Goal: Information Seeking & Learning: Learn about a topic

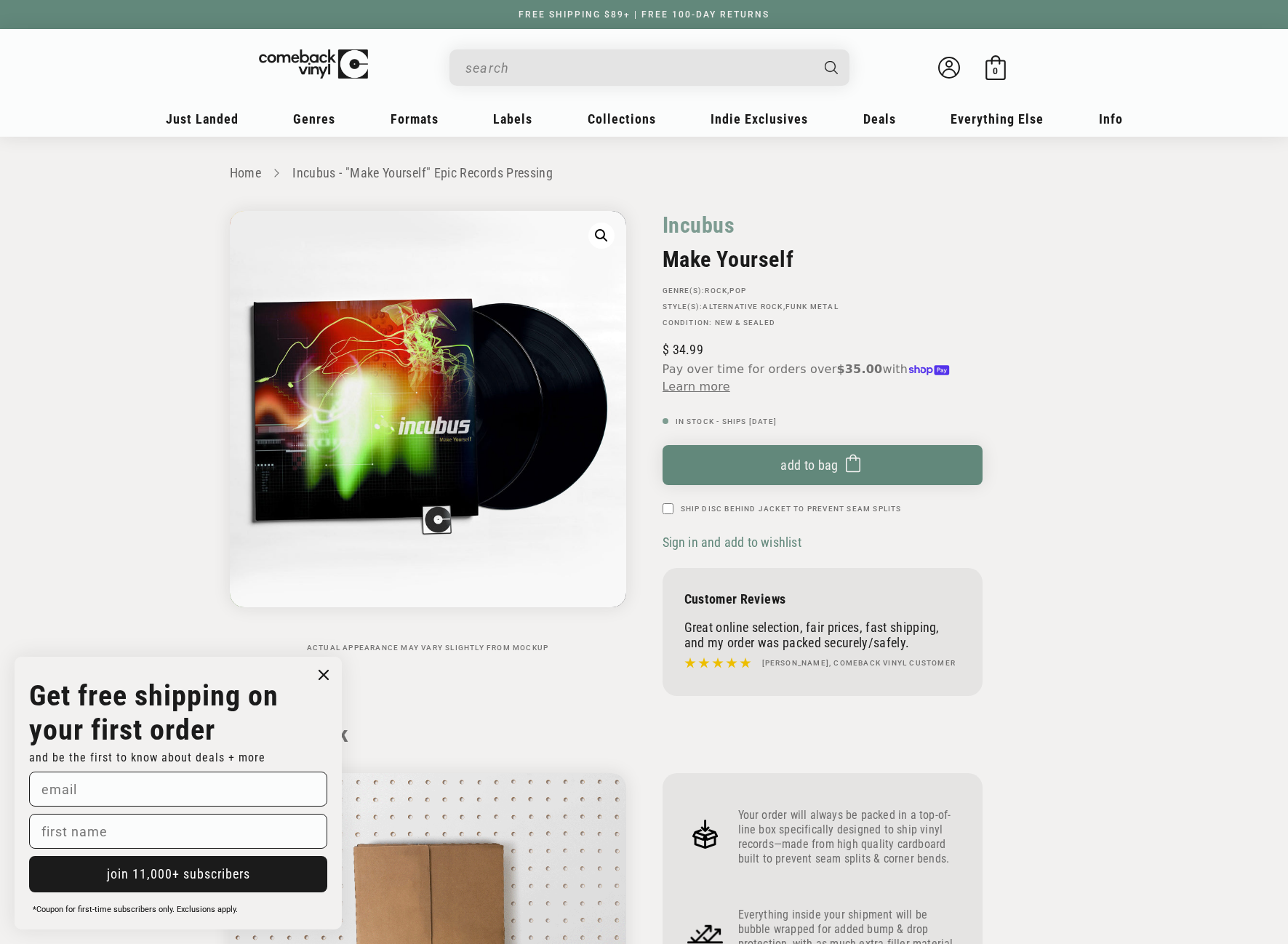
scroll to position [1381, 0]
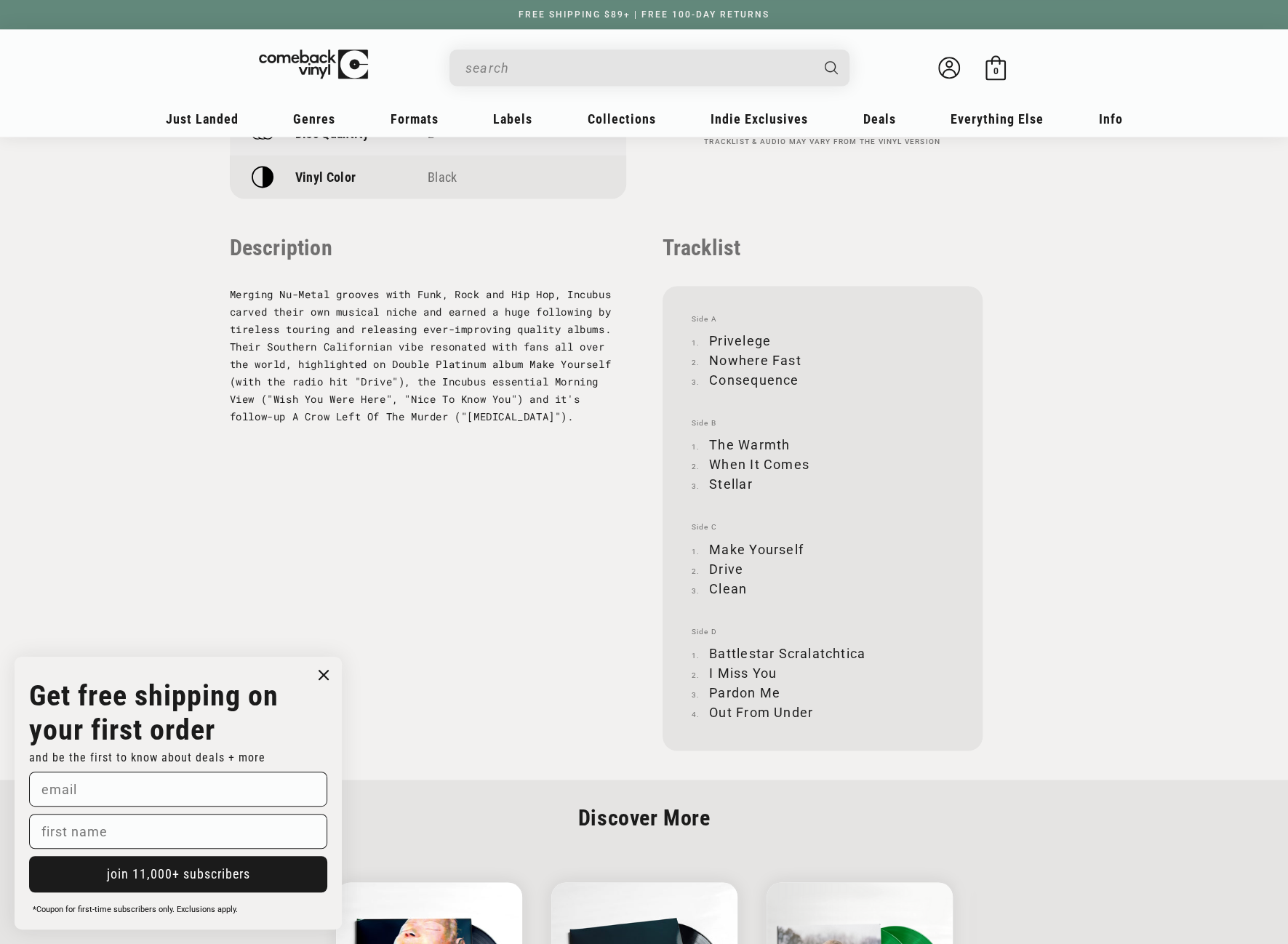
click at [524, 69] on input "When autocomplete results are available use up and down arrows to review and en…" at bounding box center [637, 68] width 345 height 30
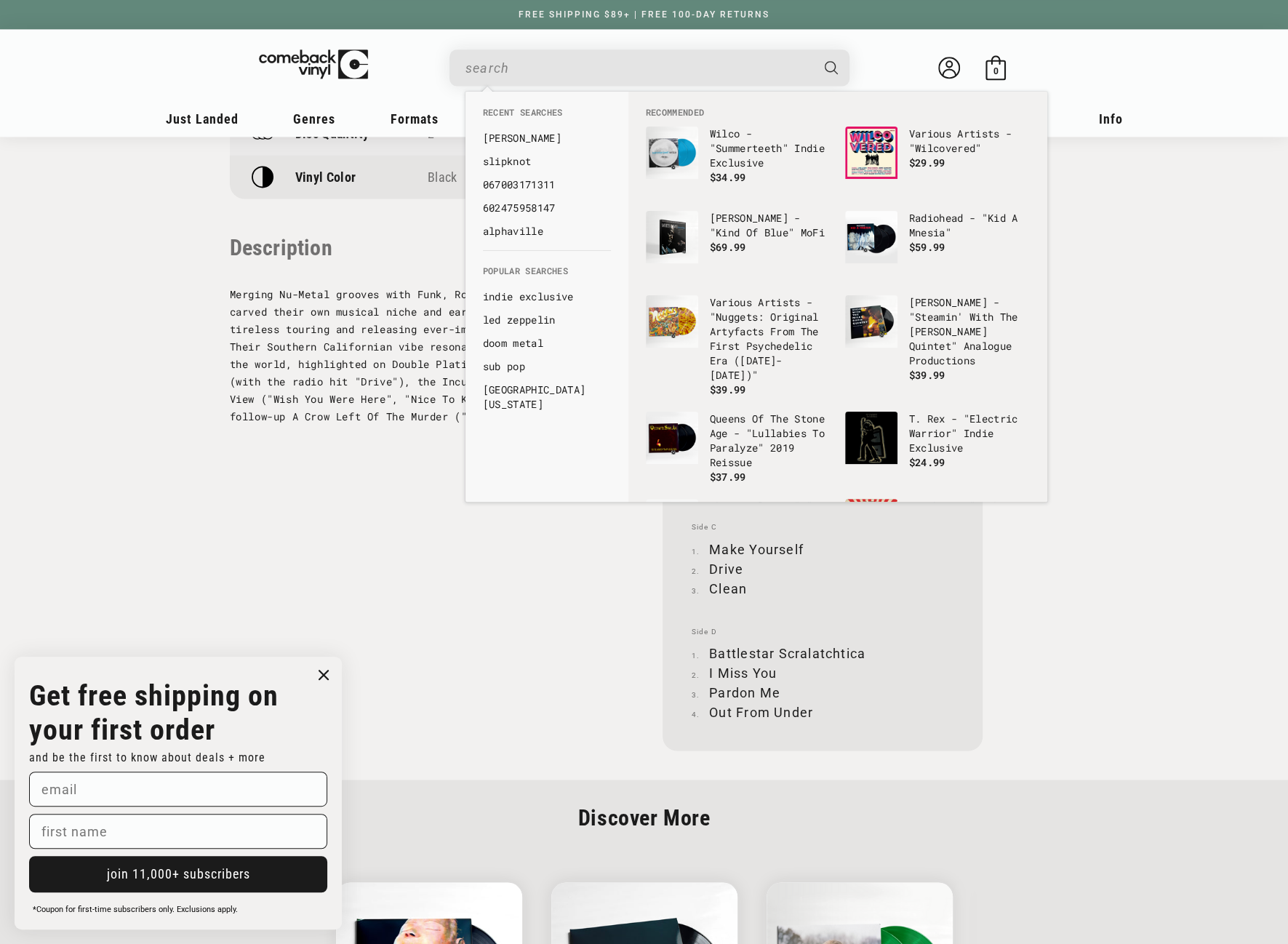
paste input "Jason Isbell - Something More Than Free"
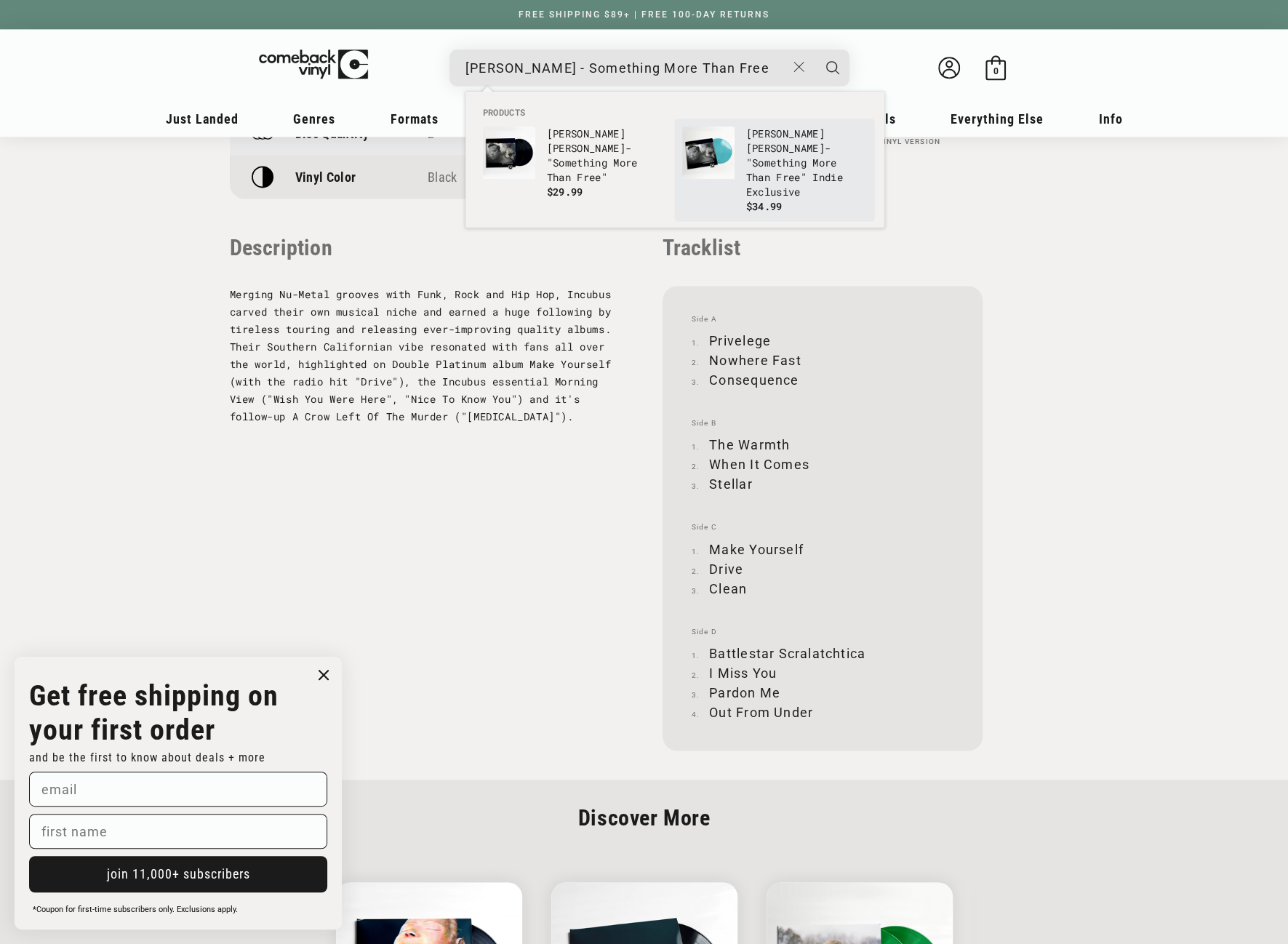
type input "Jason Isbell - Something More Than Free"
click at [723, 159] on img "Products" at bounding box center [708, 152] width 53 height 53
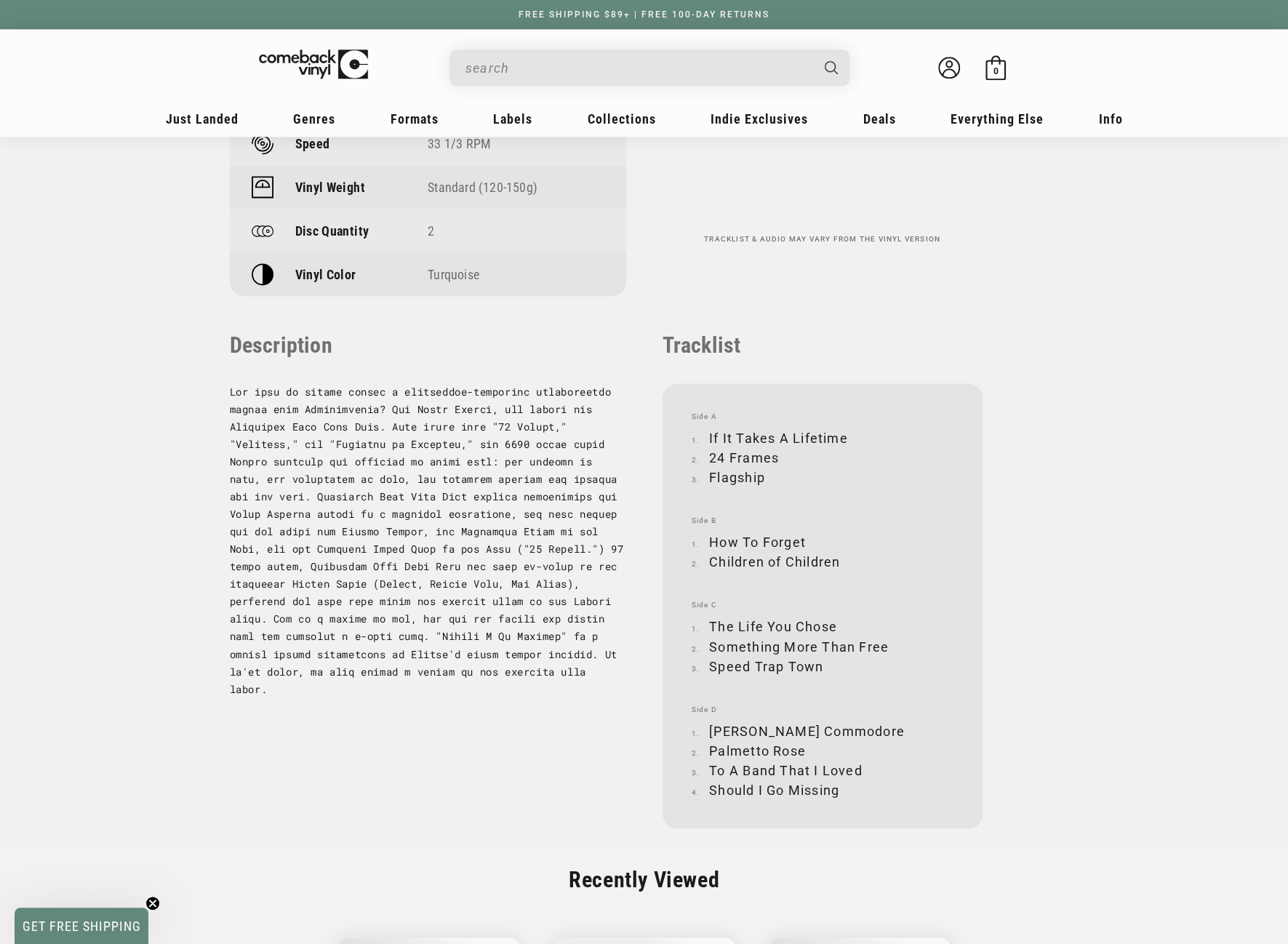
scroll to position [1309, 0]
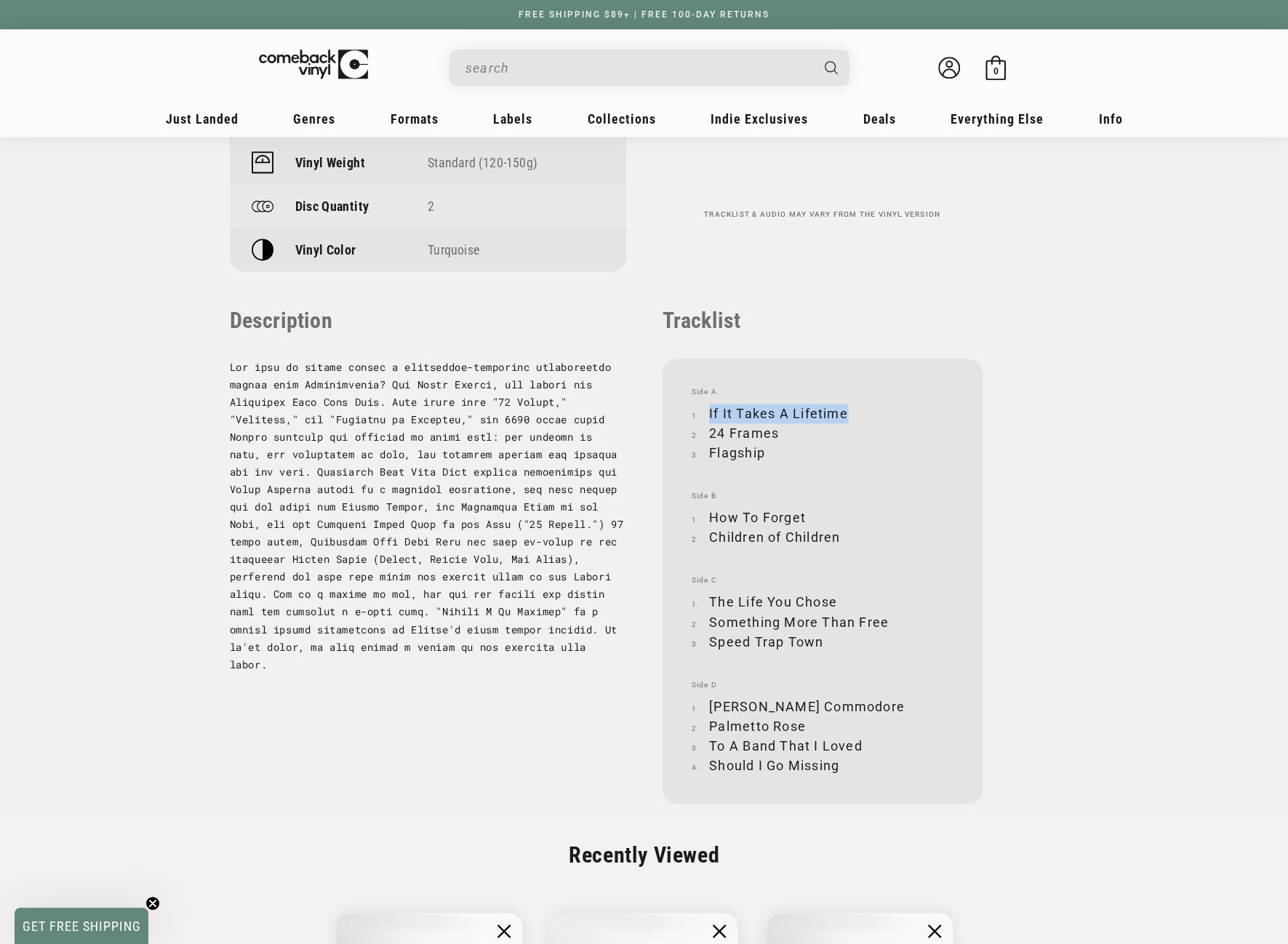
drag, startPoint x: 709, startPoint y: 414, endPoint x: 845, endPoint y: 412, distance: 136.0
click at [845, 412] on li "If It Takes A Lifetime" at bounding box center [822, 413] width 262 height 19
copy li "If It Takes A Lifetime"
drag, startPoint x: 710, startPoint y: 430, endPoint x: 777, endPoint y: 431, distance: 67.0
click at [777, 431] on li "24 Frames" at bounding box center [822, 432] width 262 height 19
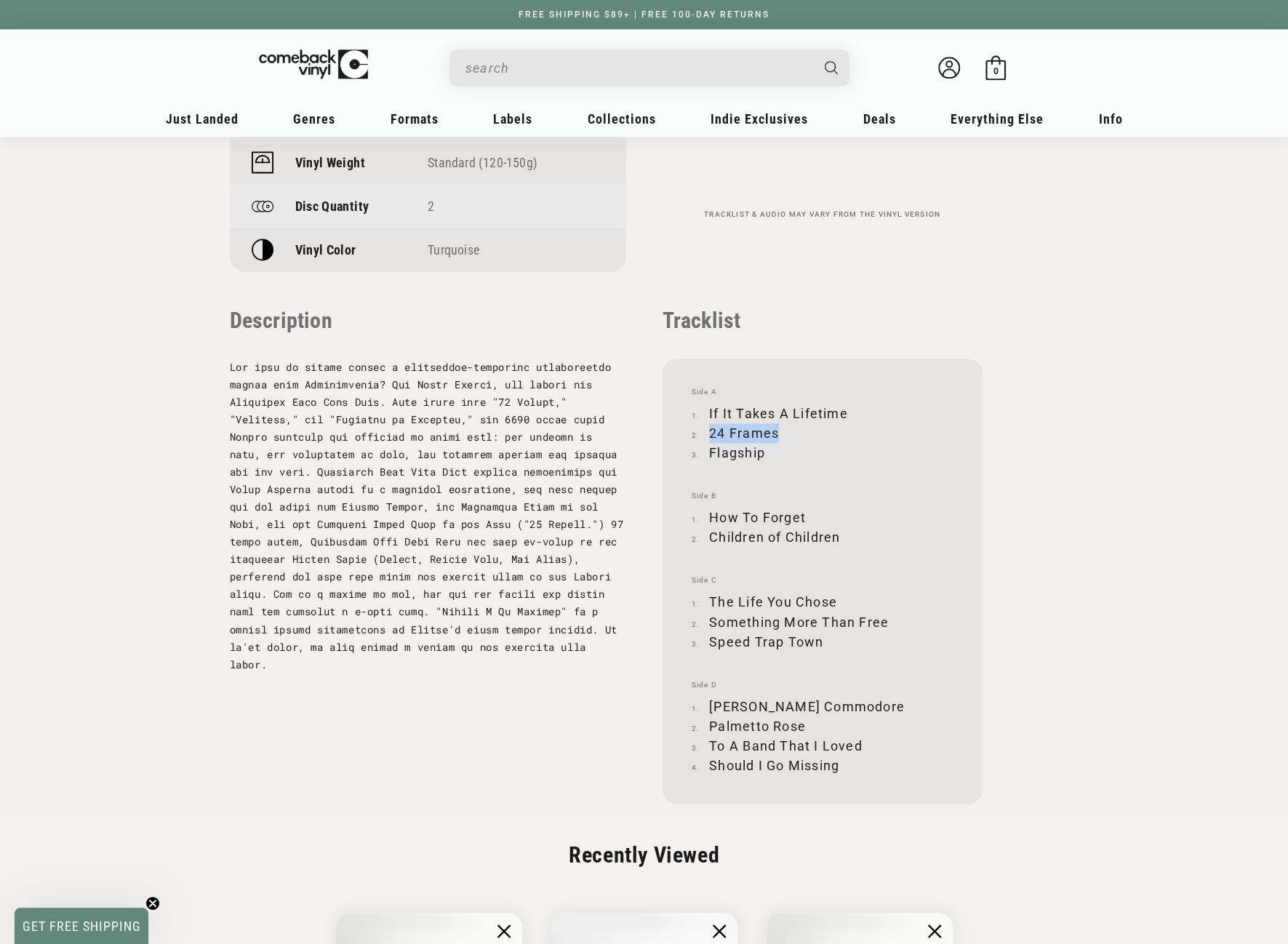
copy li "24 Frames"
drag, startPoint x: 710, startPoint y: 452, endPoint x: 762, endPoint y: 451, distance: 52.0
click at [762, 451] on li "Flagship" at bounding box center [822, 452] width 262 height 19
copy li "Flagship"
drag, startPoint x: 710, startPoint y: 515, endPoint x: 805, endPoint y: 511, distance: 95.1
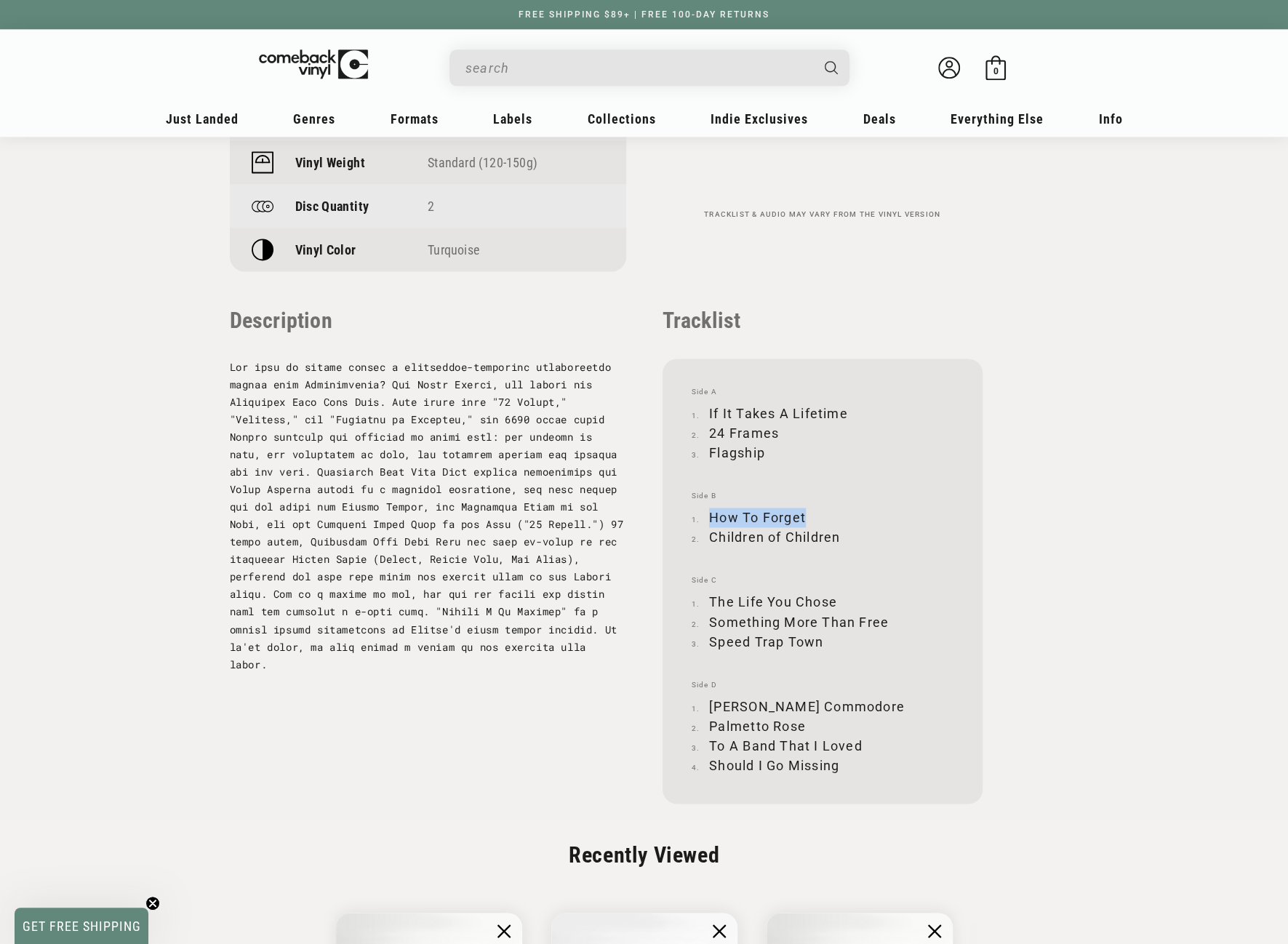
click at [805, 511] on li "How To Forget" at bounding box center [822, 517] width 262 height 19
copy li "How To Forget"
drag, startPoint x: 709, startPoint y: 538, endPoint x: 838, endPoint y: 540, distance: 129.0
click at [838, 540] on li "Children of Children" at bounding box center [822, 536] width 262 height 19
copy li "Children of Children"
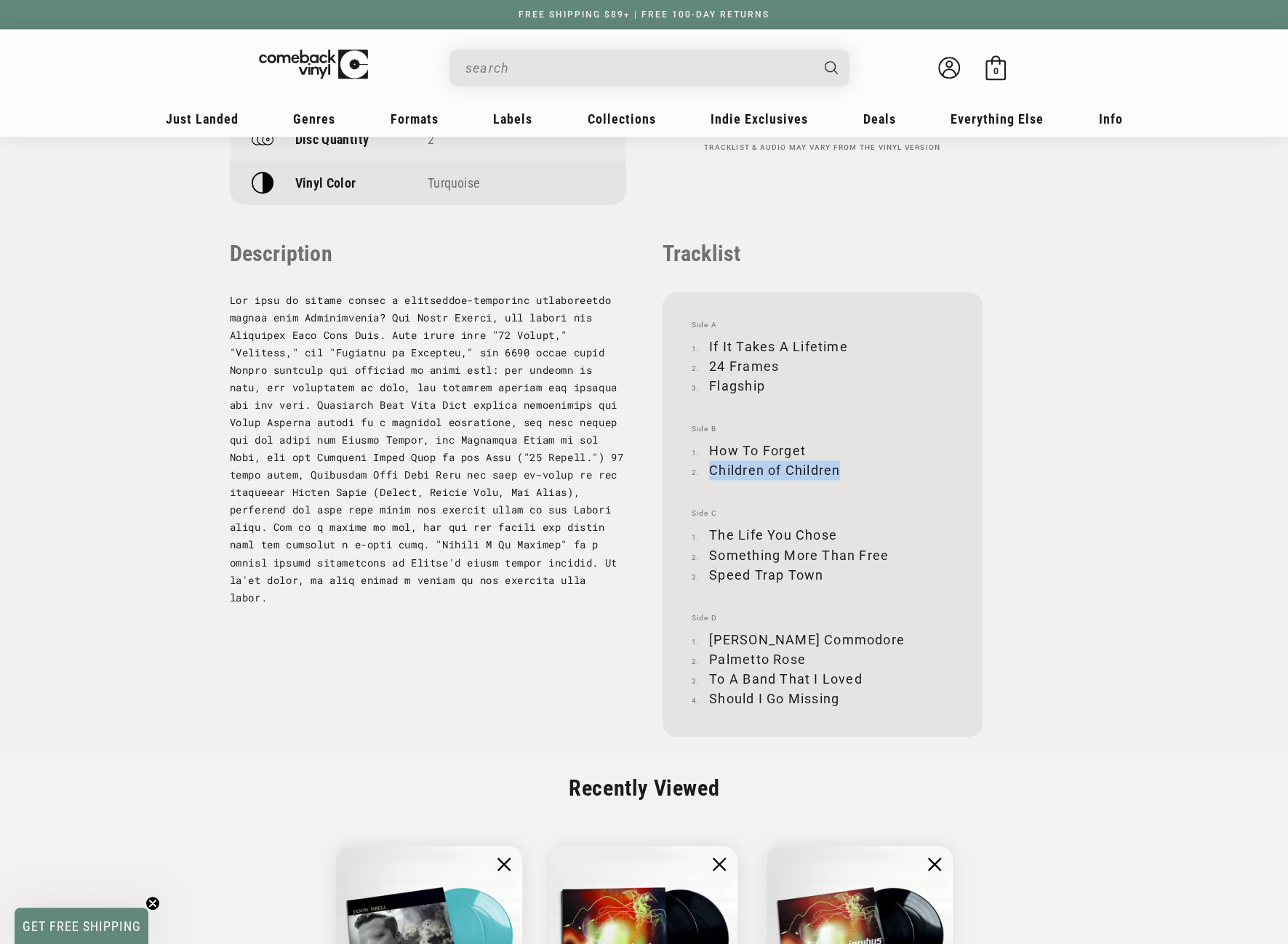
scroll to position [1381, 0]
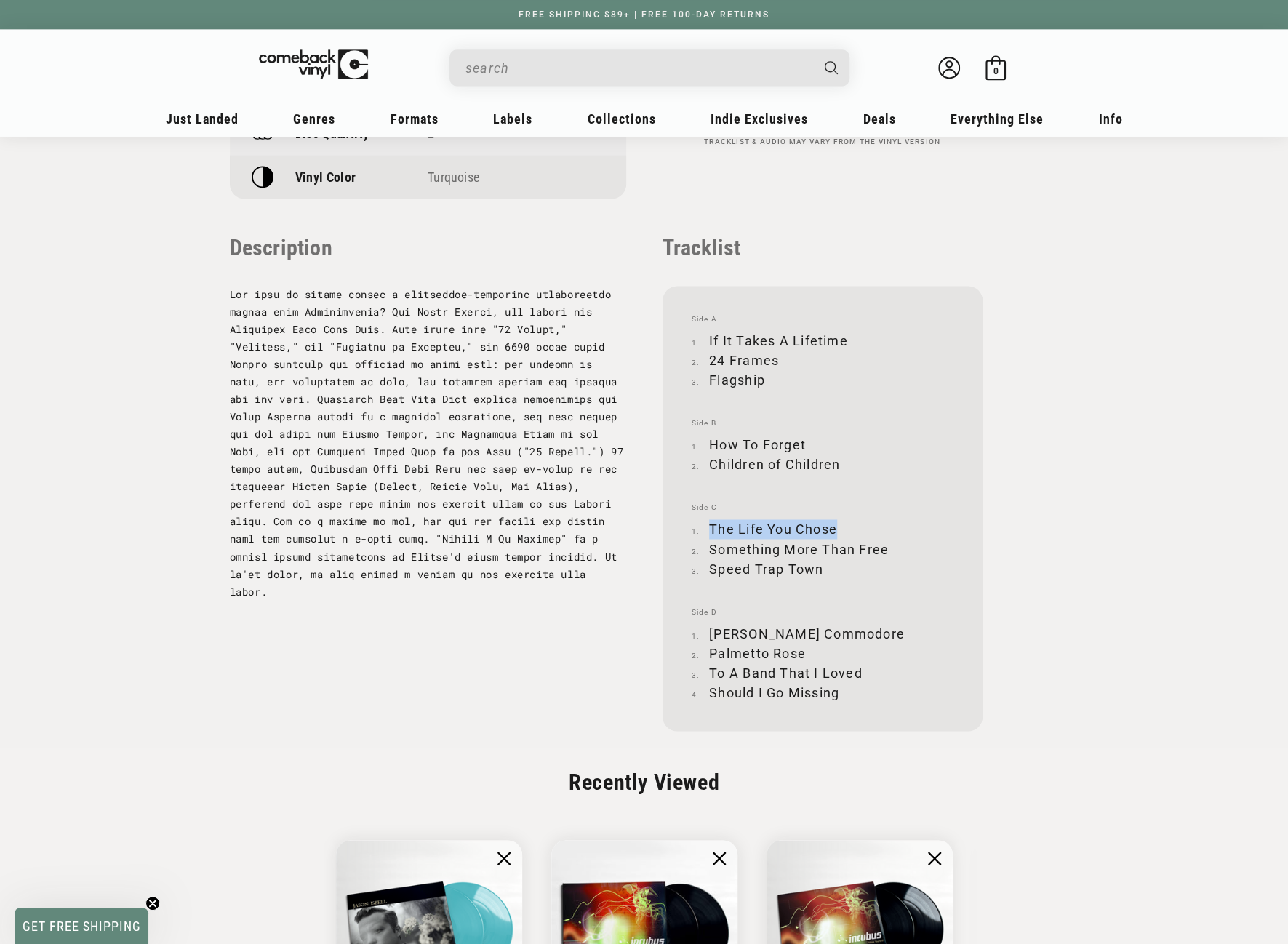
drag, startPoint x: 710, startPoint y: 529, endPoint x: 833, endPoint y: 526, distance: 123.0
click at [833, 526] on li "The Life You Chose" at bounding box center [822, 528] width 262 height 19
copy li "The Life You Chose"
drag, startPoint x: 711, startPoint y: 550, endPoint x: 884, endPoint y: 546, distance: 173.0
click at [884, 546] on li "Something More Than Free" at bounding box center [822, 548] width 262 height 19
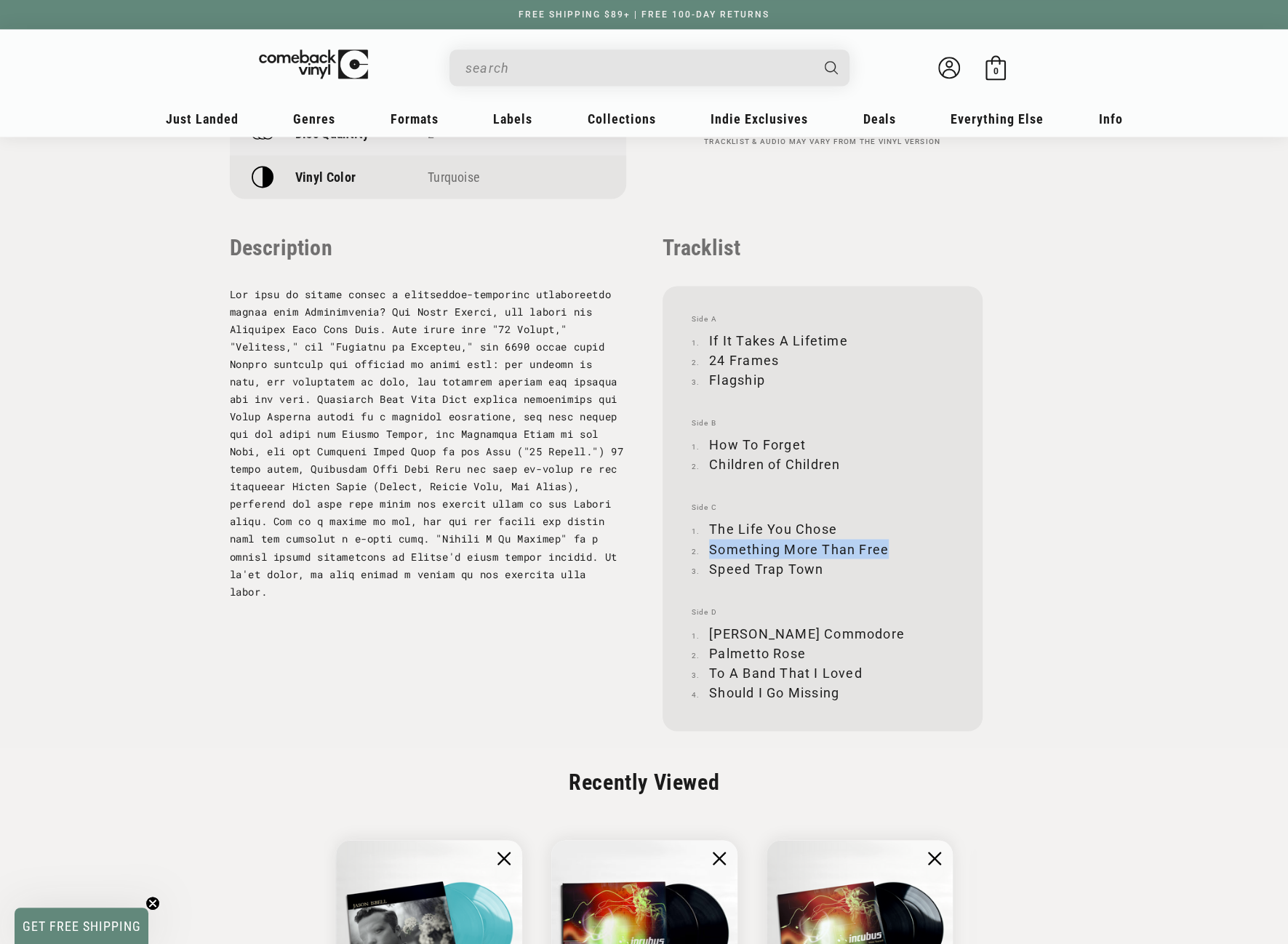
copy li "Something More Than Free"
drag, startPoint x: 711, startPoint y: 566, endPoint x: 820, endPoint y: 567, distance: 109.0
click at [820, 567] on li "Speed Trap Town" at bounding box center [822, 568] width 262 height 19
copy li "Speed Trap Town"
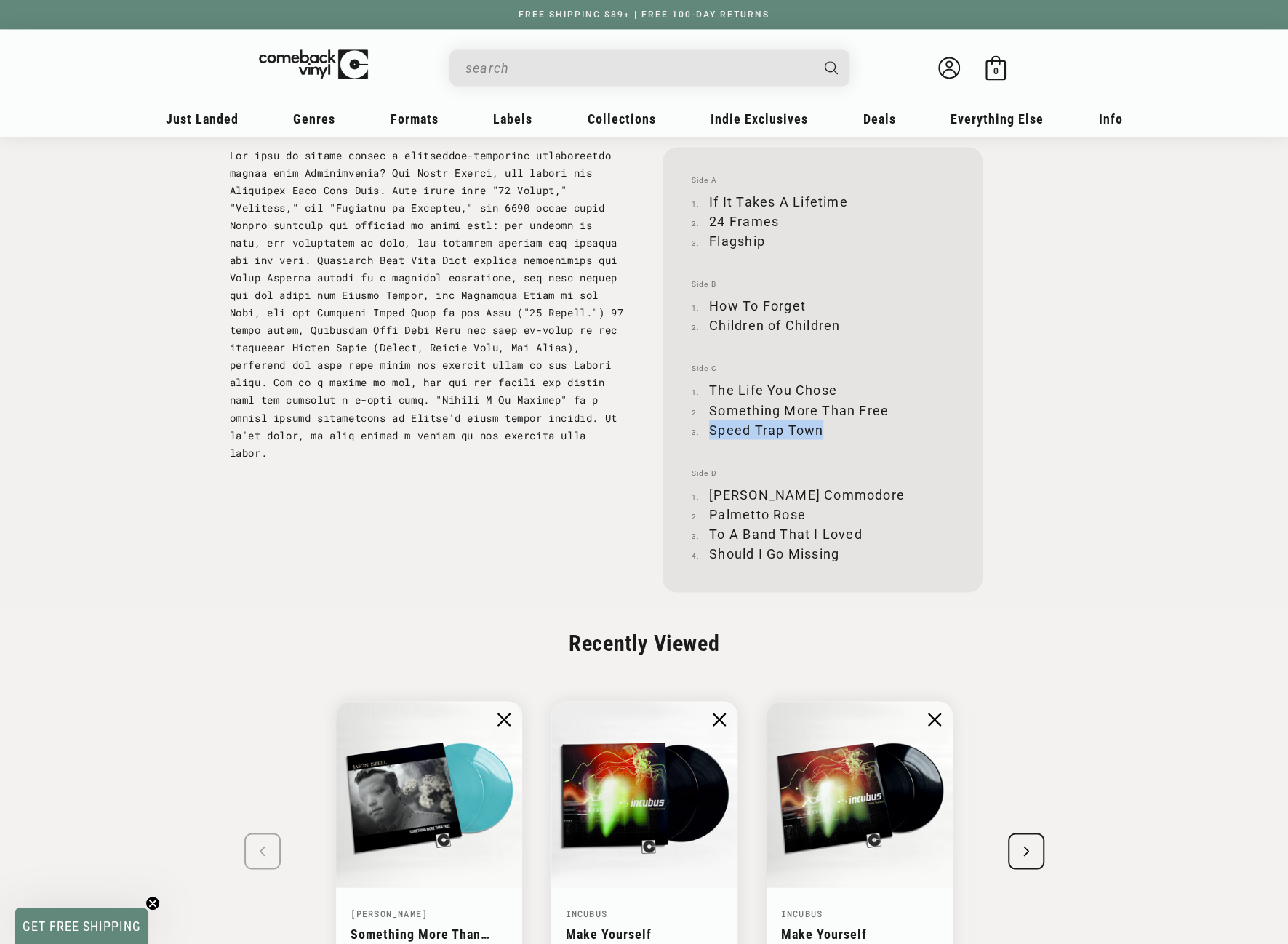
scroll to position [1527, 0]
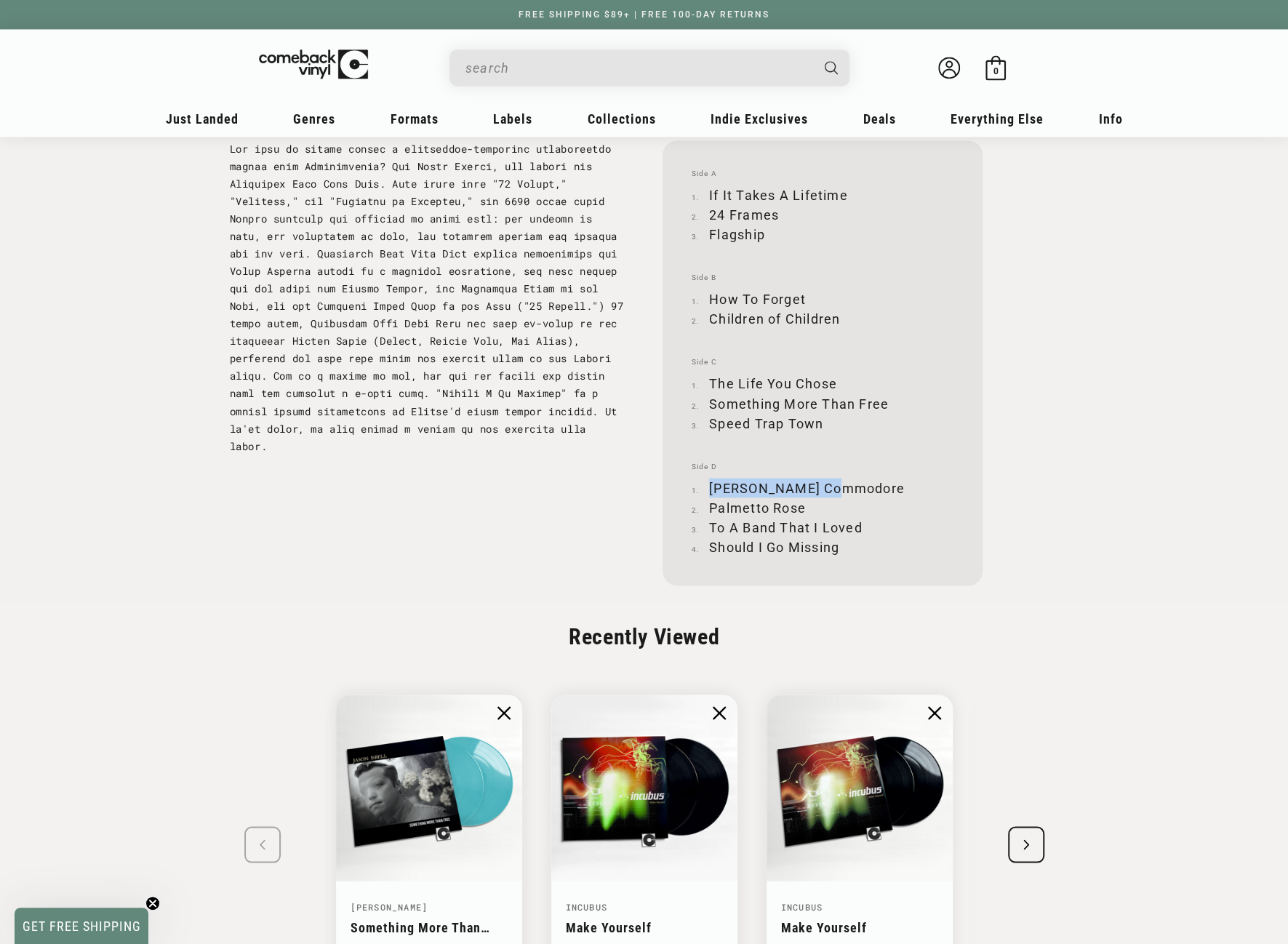
drag, startPoint x: 710, startPoint y: 487, endPoint x: 840, endPoint y: 482, distance: 130.1
click at [840, 482] on li "[PERSON_NAME] Commodore" at bounding box center [822, 487] width 262 height 19
copy li "[PERSON_NAME] Commodore"
drag, startPoint x: 710, startPoint y: 504, endPoint x: 802, endPoint y: 506, distance: 92.0
click at [802, 506] on li "Palmetto Rose" at bounding box center [822, 507] width 262 height 19
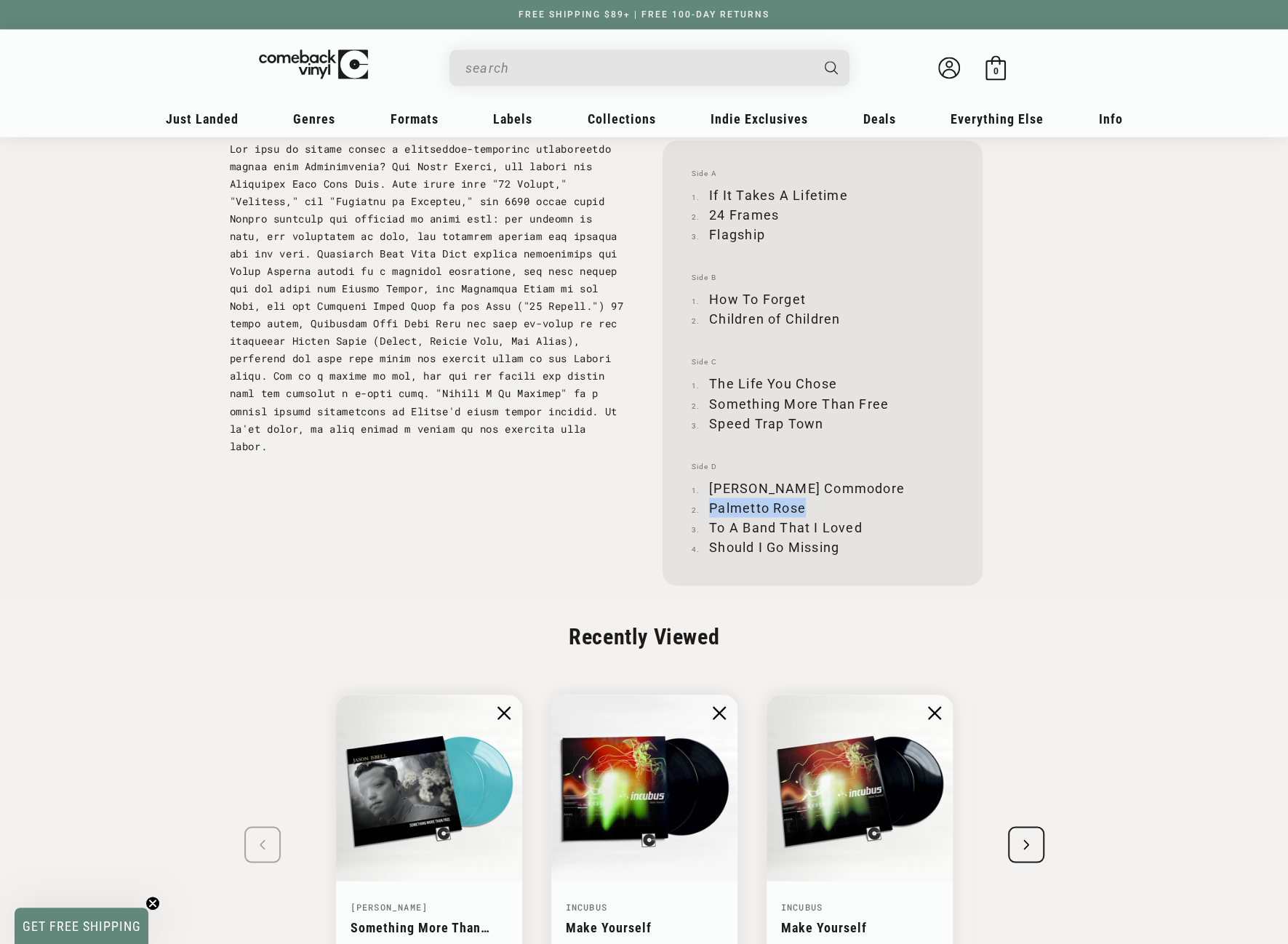
copy li "Palmetto Rose"
drag, startPoint x: 710, startPoint y: 526, endPoint x: 859, endPoint y: 524, distance: 149.0
click at [859, 524] on li "To A Band That I Loved" at bounding box center [822, 526] width 262 height 19
drag, startPoint x: 711, startPoint y: 544, endPoint x: 838, endPoint y: 546, distance: 127.0
click at [838, 546] on li "Should I Go Missing" at bounding box center [822, 546] width 262 height 19
